Goal: Obtain resource: Obtain resource

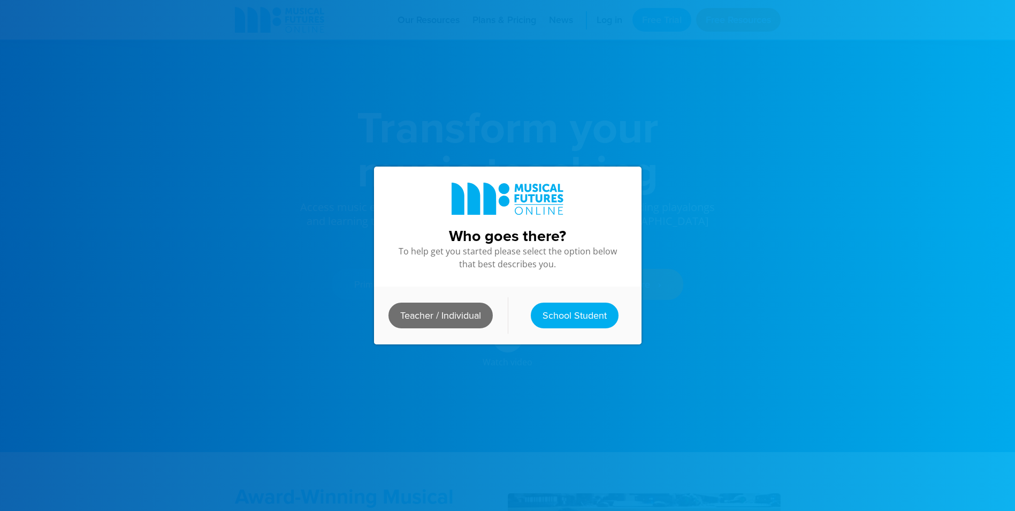
click at [458, 311] on link "Teacher / Individual" at bounding box center [441, 315] width 104 height 26
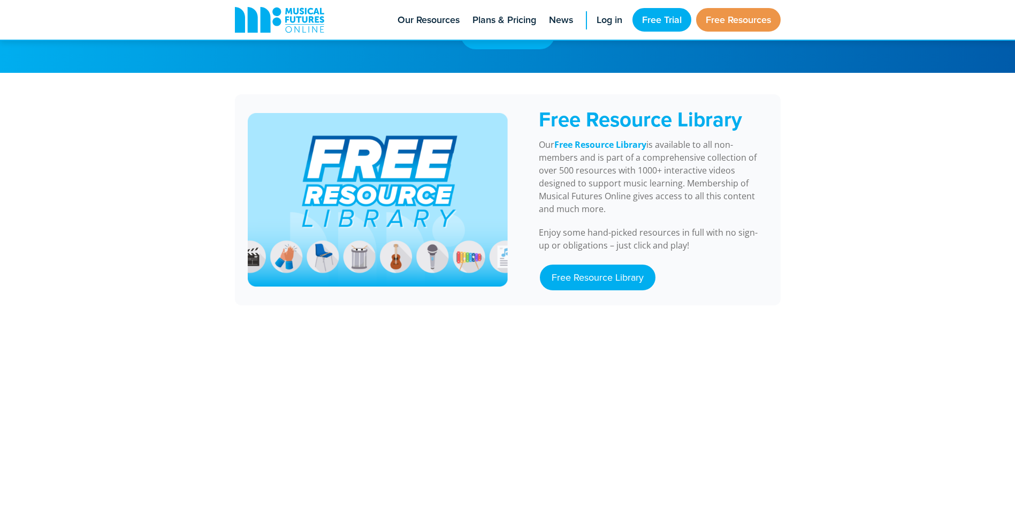
scroll to position [875, 0]
click at [613, 266] on link "Free Resource Library" at bounding box center [598, 278] width 116 height 26
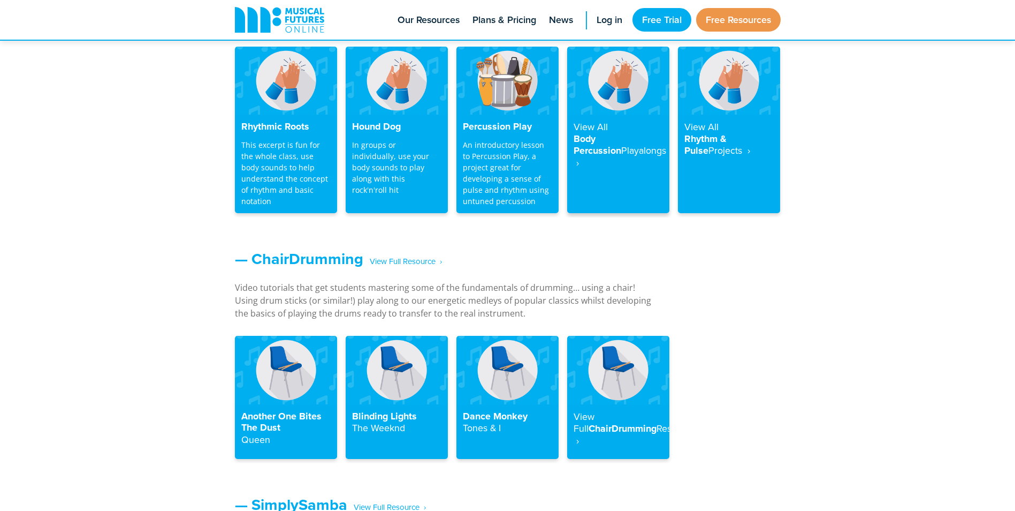
scroll to position [968, 0]
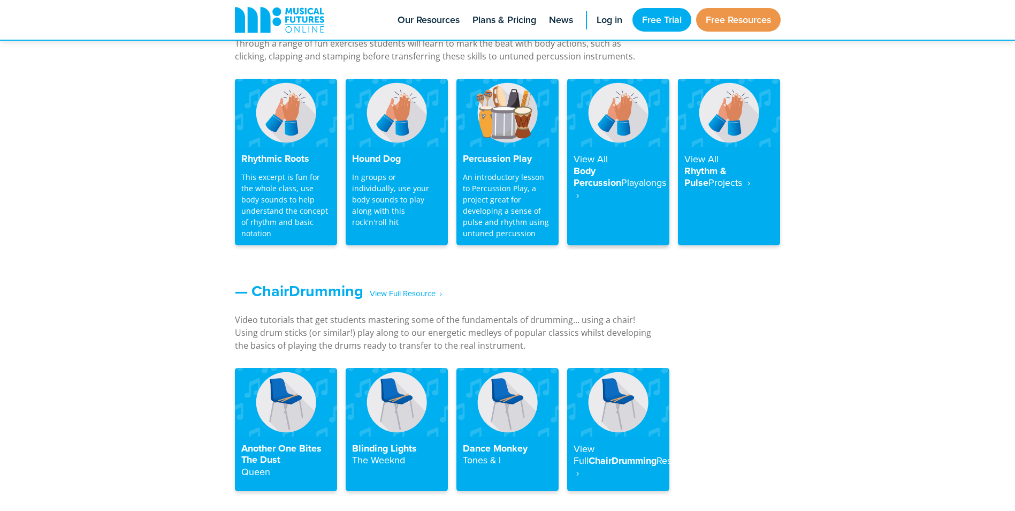
click at [607, 171] on h4 "View All Body Percussion Playalongs ‎ ›" at bounding box center [618, 177] width 89 height 48
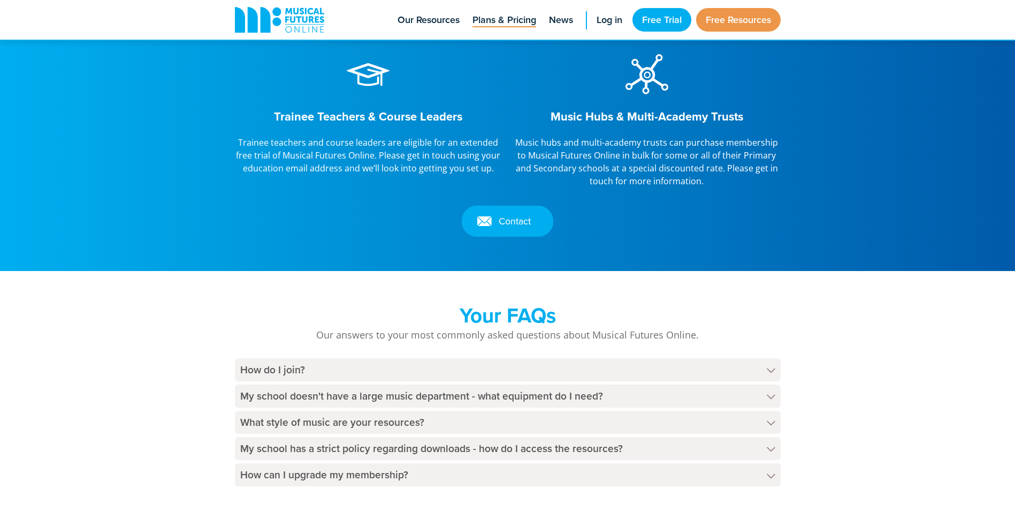
scroll to position [1328, 0]
